Goal: Obtain resource: Download file/media

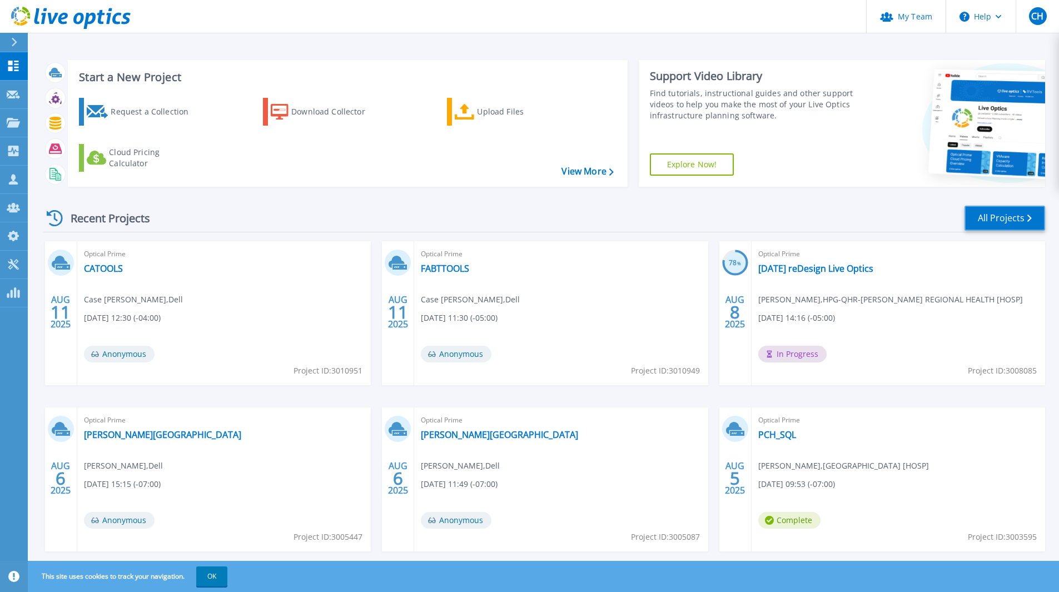
click at [984, 216] on link "All Projects" at bounding box center [1005, 218] width 81 height 25
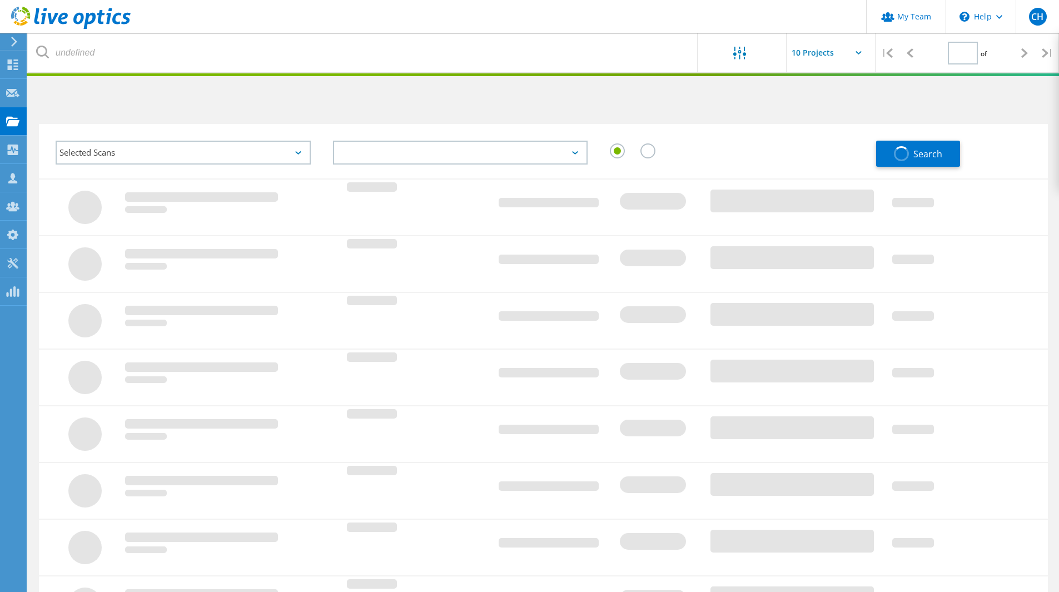
type input "1"
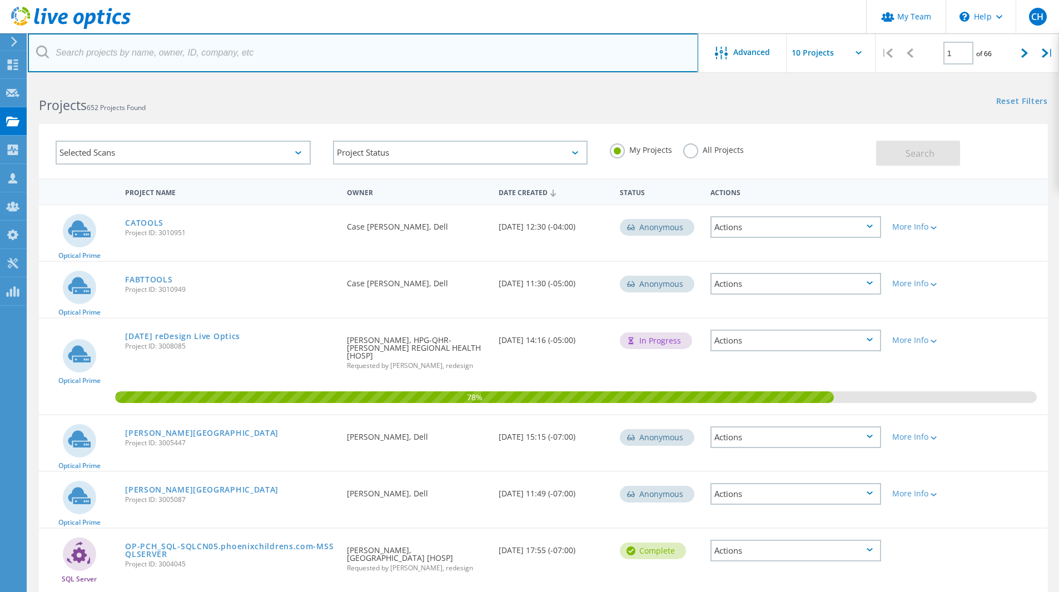
click at [255, 56] on input "text" at bounding box center [363, 52] width 671 height 39
type input "imagenet"
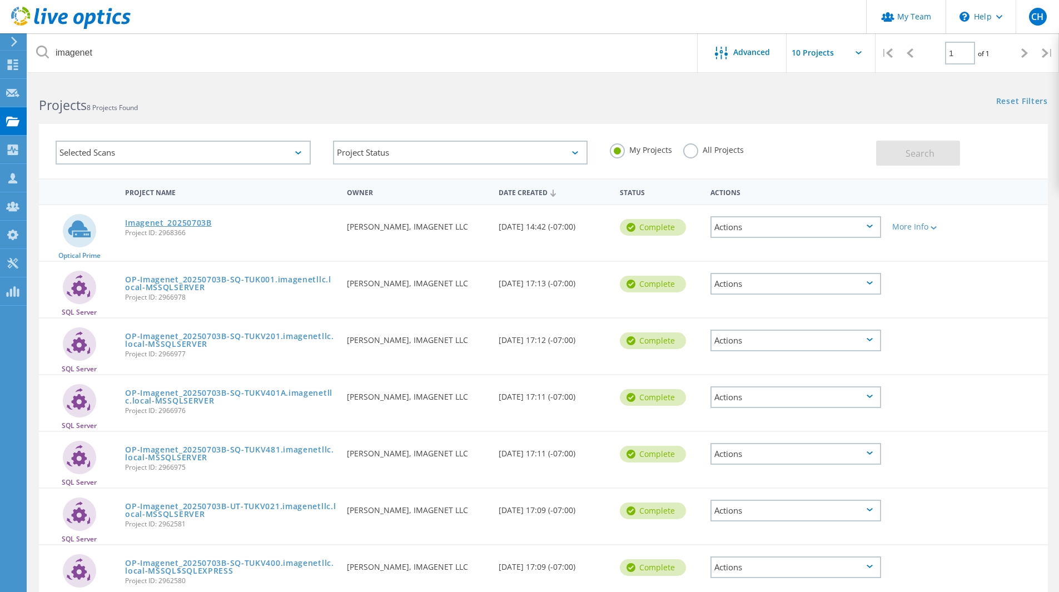
click at [198, 225] on link "Imagenet_20250703B" at bounding box center [168, 223] width 87 height 8
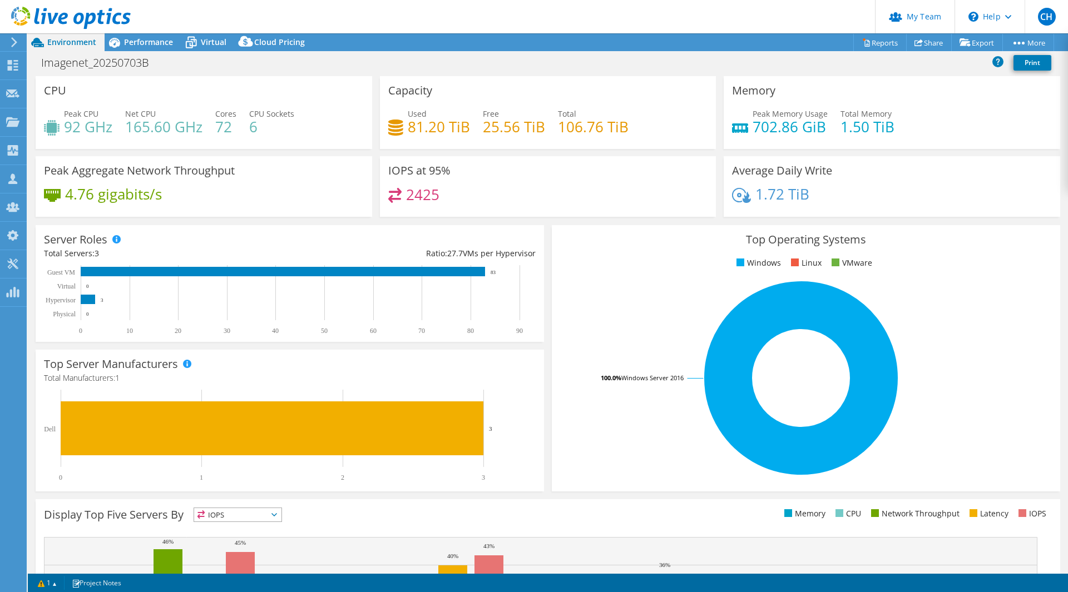
select select "USWest"
select select "USD"
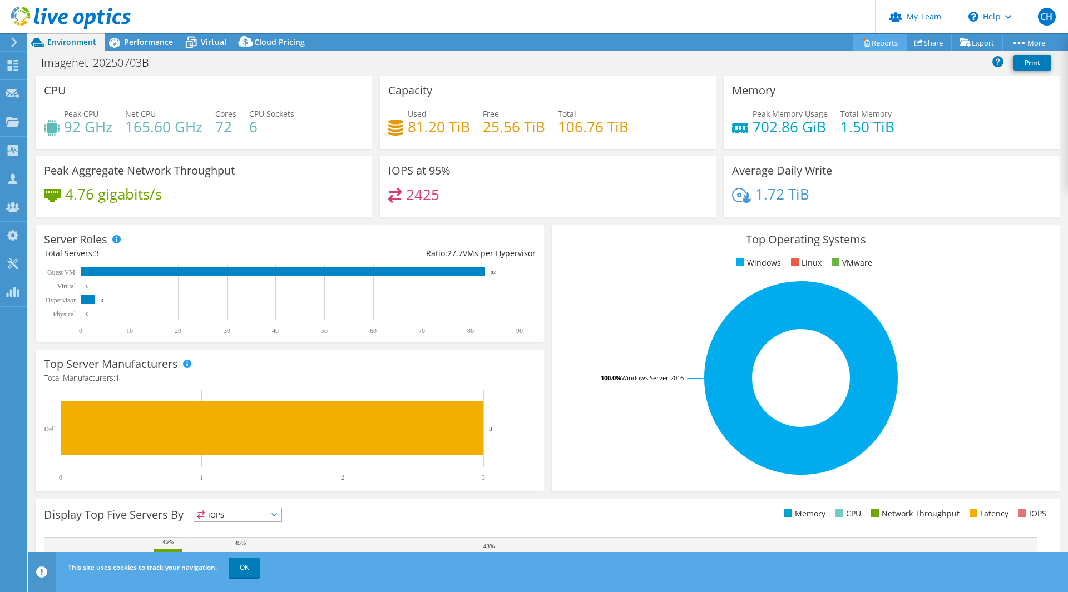
click at [875, 47] on link "Reports" at bounding box center [879, 42] width 53 height 17
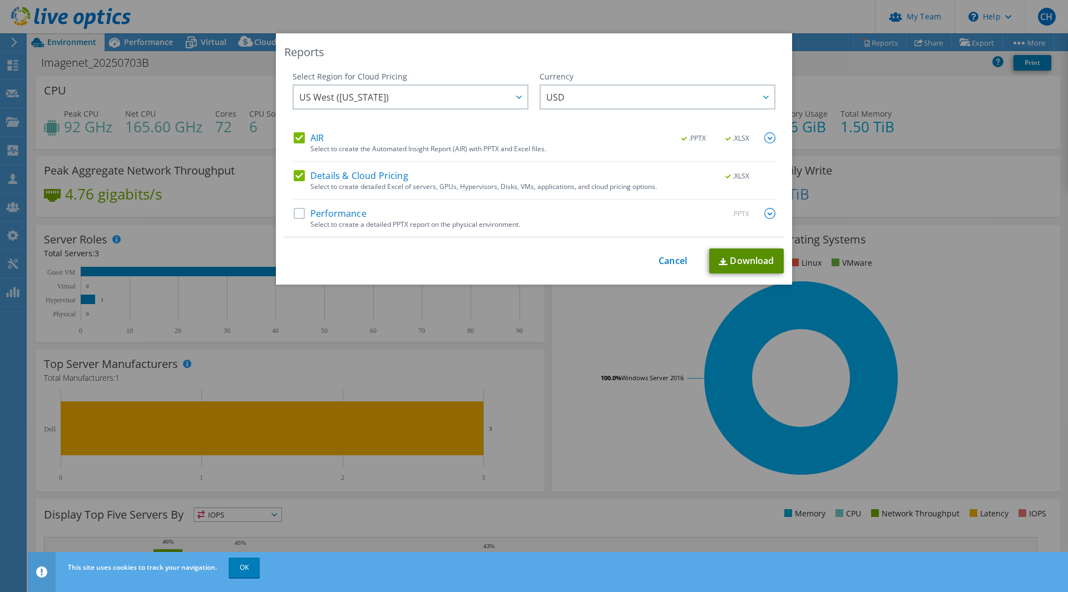
click at [739, 252] on link "Download" at bounding box center [746, 261] width 75 height 25
click at [587, 345] on div "Reports Select Region for Cloud Pricing Asia Pacific (Hong Kong) Asia Pacific (…" at bounding box center [534, 296] width 1068 height 526
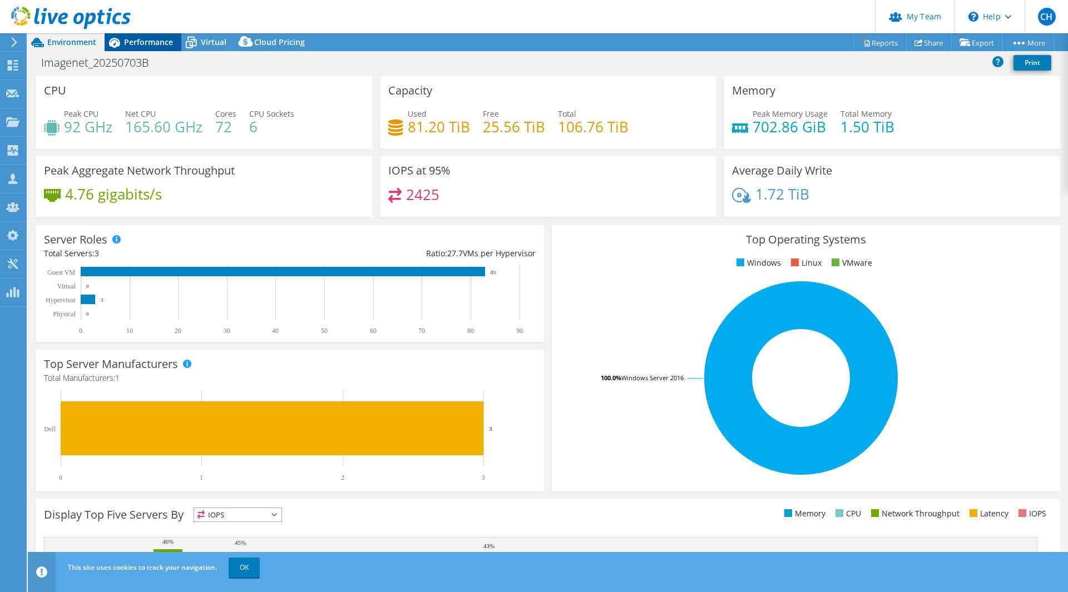
click at [145, 48] on div "Performance" at bounding box center [143, 42] width 77 height 18
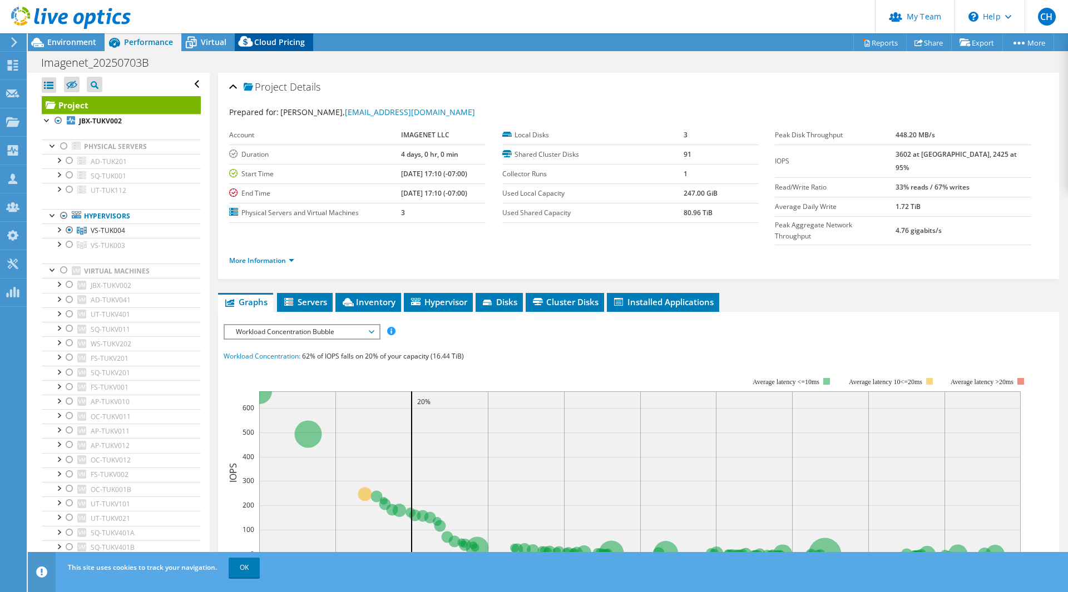
click at [310, 41] on div "Cloud Pricing" at bounding box center [274, 42] width 78 height 18
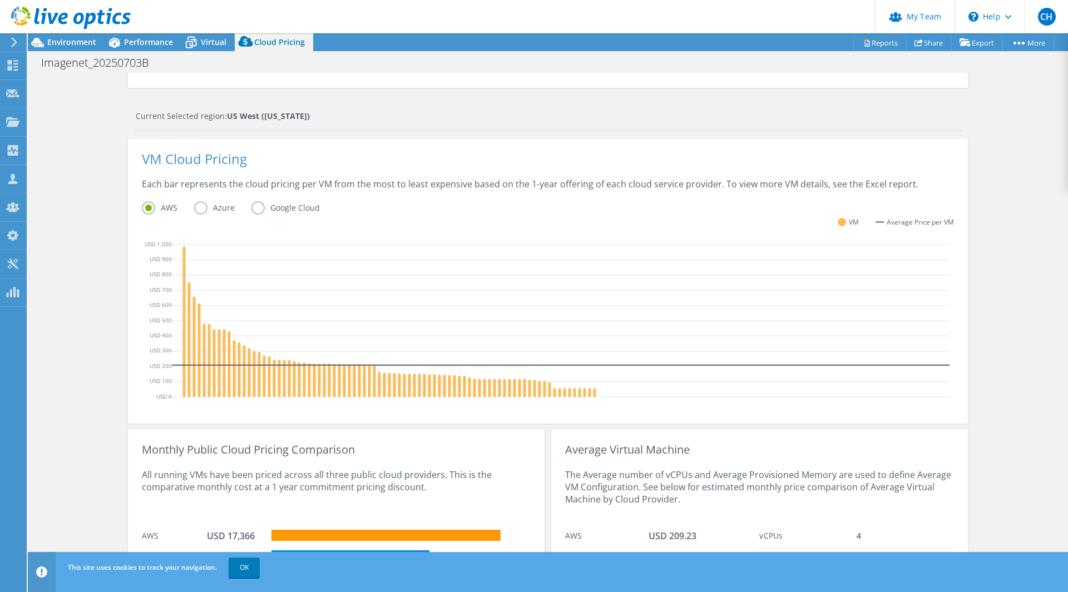
scroll to position [245, 0]
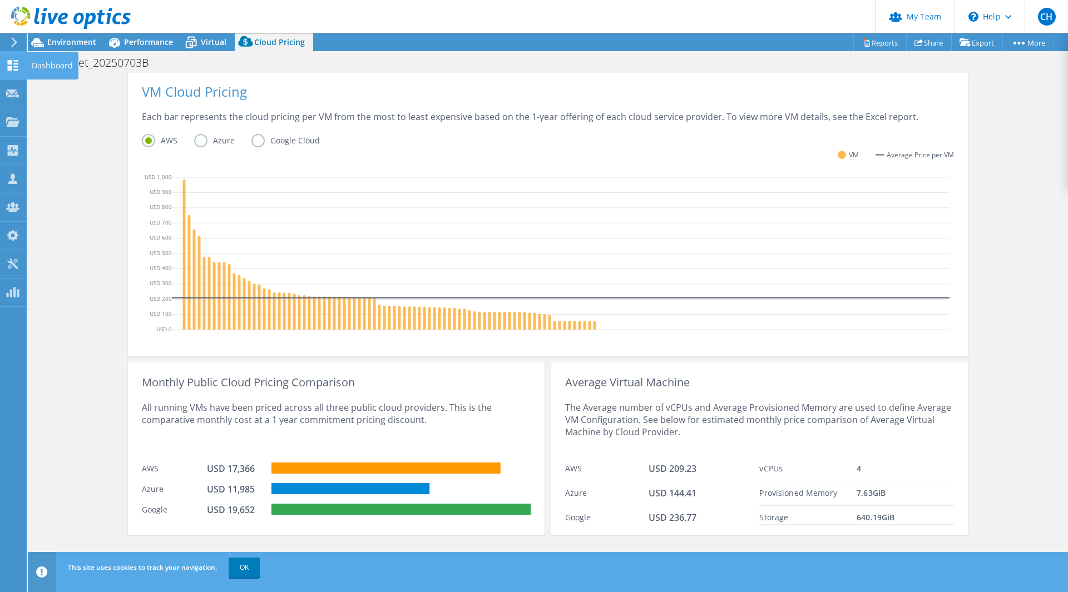
click at [12, 61] on icon at bounding box center [12, 65] width 13 height 11
